Goal: Use online tool/utility: Use online tool/utility

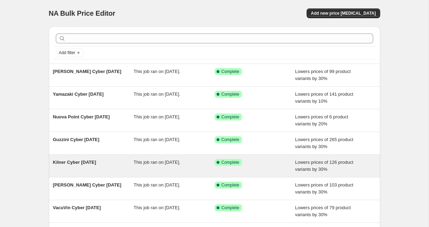
scroll to position [133, 0]
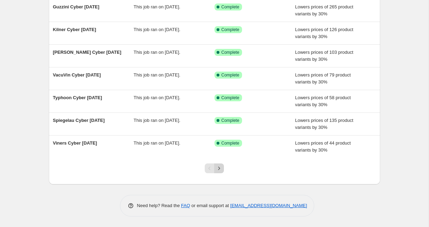
click at [222, 166] on icon "Next" at bounding box center [219, 168] width 7 height 7
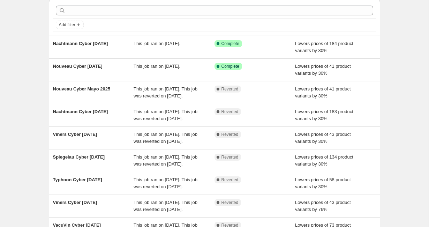
scroll to position [36, 0]
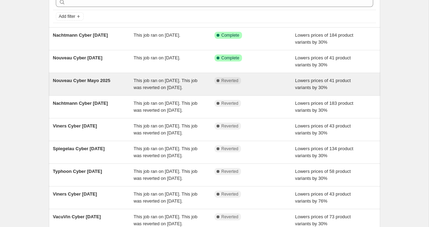
click at [106, 91] on div "Nouveau Cyber Mayo 2025" at bounding box center [93, 84] width 81 height 14
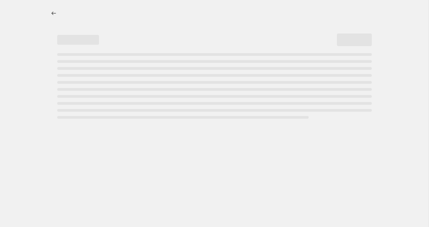
select select "percentage"
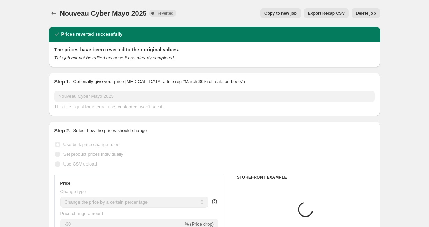
select select "vendor"
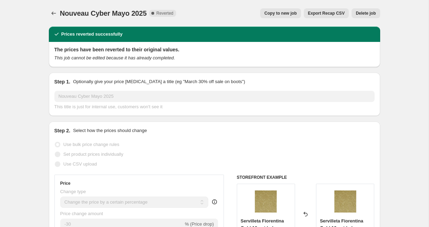
click at [263, 17] on button "Copy to new job" at bounding box center [280, 13] width 41 height 10
select select "percentage"
select select "vendor"
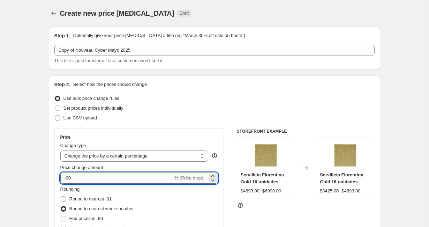
click at [78, 179] on input "-30" at bounding box center [116, 177] width 113 height 11
type input "-3"
type input "-15"
click at [172, 194] on div "Rounding Round to nearest .01 Round to nearest whole number End prices in .99 E…" at bounding box center [139, 209] width 158 height 47
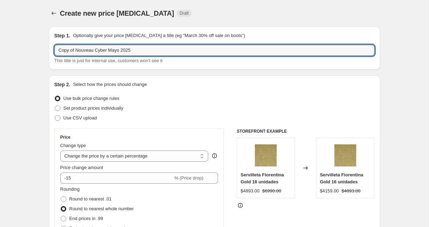
drag, startPoint x: 95, startPoint y: 50, endPoint x: 36, endPoint y: 46, distance: 59.1
click at [196, 89] on div "Step 2. Select how the prices should change Use bulk price change rules Set pro…" at bounding box center [214, 198] width 320 height 234
click at [107, 50] on input "Le Creuset Cyber Mayo 2025" at bounding box center [214, 50] width 320 height 11
type input "Le Creuset Cyber Oct 2025"
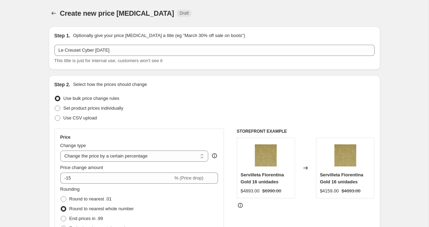
click at [205, 109] on div "Set product prices individually" at bounding box center [214, 108] width 320 height 10
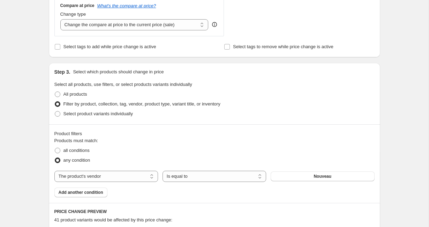
scroll to position [306, 0]
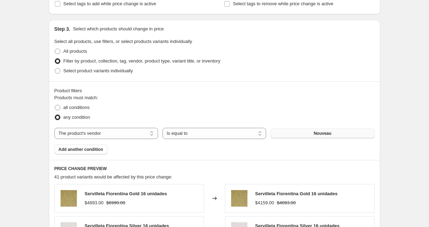
click at [287, 133] on button "Nouveau" at bounding box center [323, 133] width 104 height 10
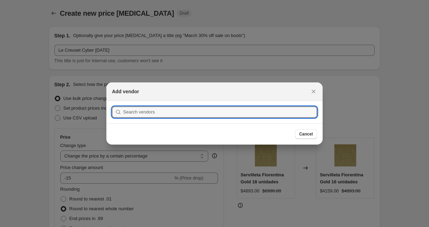
scroll to position [0, 0]
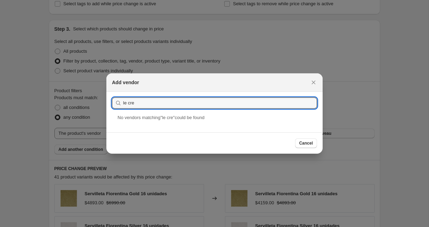
drag, startPoint x: 157, startPoint y: 103, endPoint x: 106, endPoint y: 103, distance: 51.6
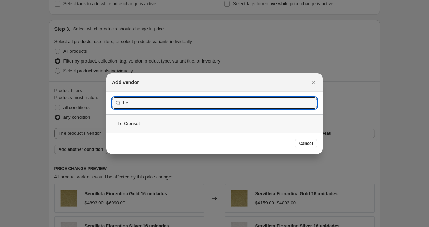
type input "Le"
click at [132, 126] on div "Le Creuset" at bounding box center [214, 123] width 216 height 18
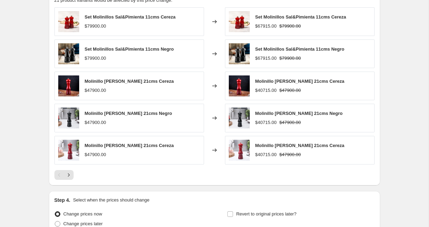
scroll to position [549, 0]
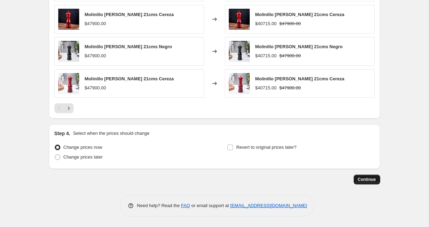
click at [360, 178] on span "Continue" at bounding box center [367, 179] width 18 height 6
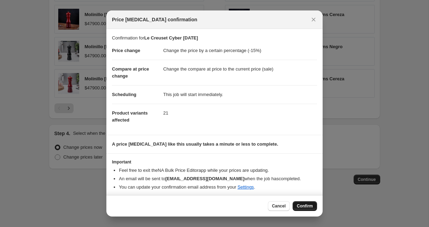
click at [300, 205] on span "Confirm" at bounding box center [305, 206] width 16 height 6
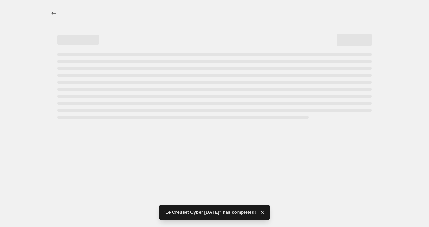
select select "percentage"
select select "vendor"
